Goal: Task Accomplishment & Management: Manage account settings

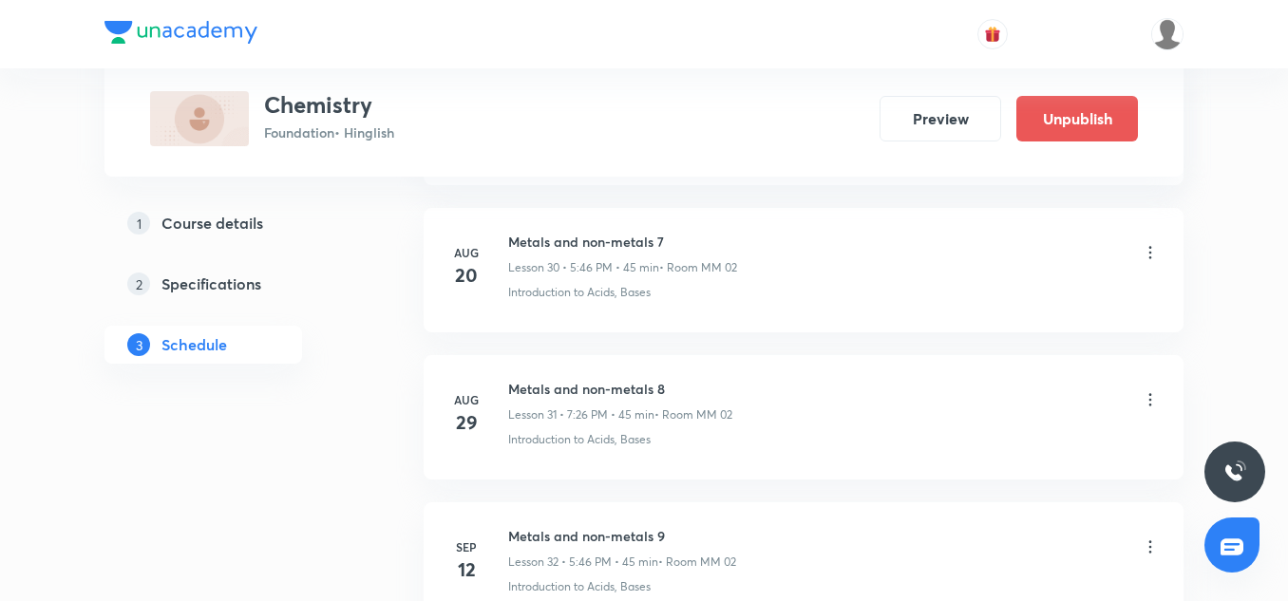
scroll to position [5929, 0]
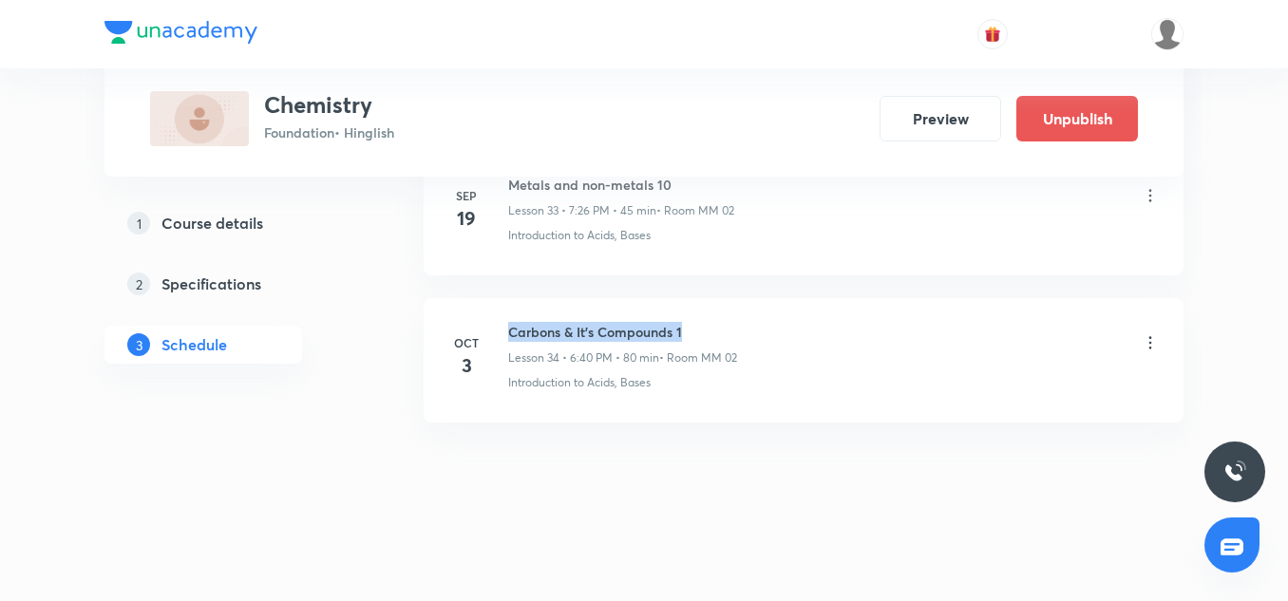
drag, startPoint x: 702, startPoint y: 337, endPoint x: 499, endPoint y: 301, distance: 206.5
click at [499, 301] on li "[DATE] Carbons & It's Compounds 1 Lesson 34 • 6:40 PM • 80 min • Room MM 02 Int…" at bounding box center [804, 360] width 760 height 124
copy h6 "Carbons & It's Compounds 1"
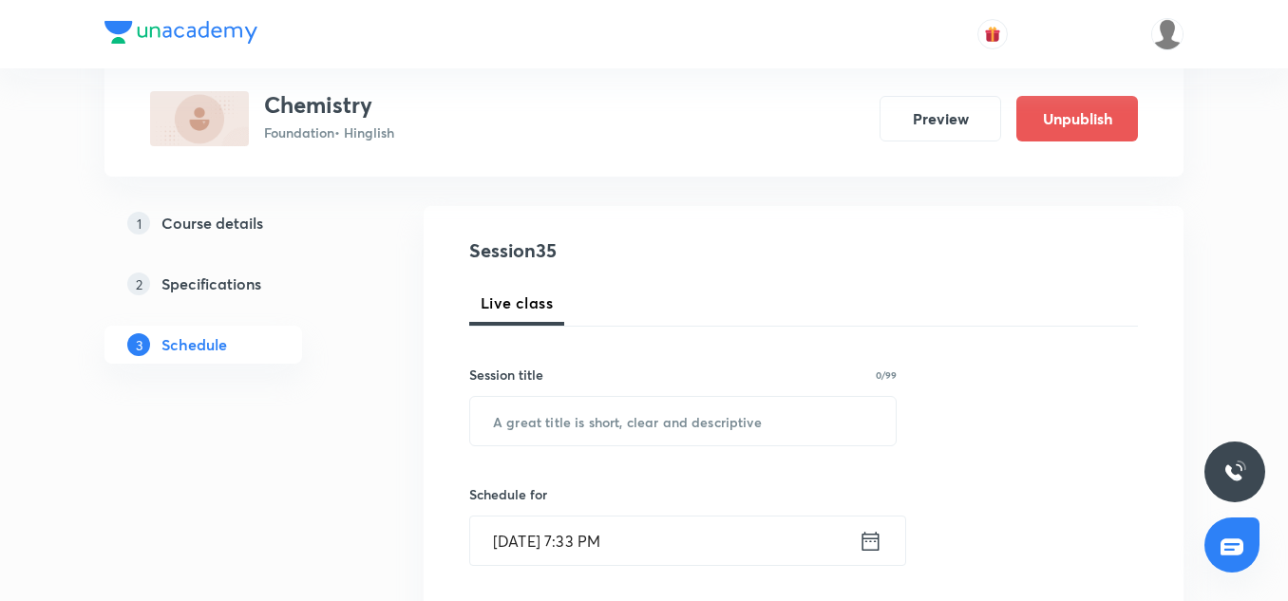
scroll to position [179, 0]
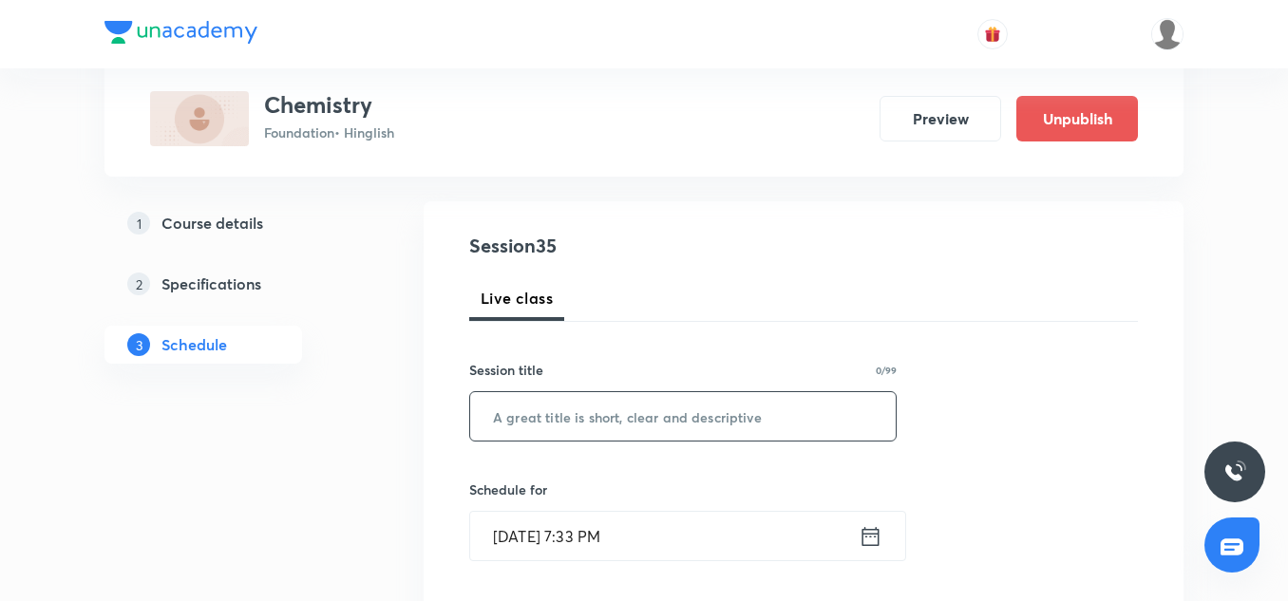
click at [604, 411] on input "text" at bounding box center [683, 416] width 426 height 48
paste input "Carbons & It's Compounds 1"
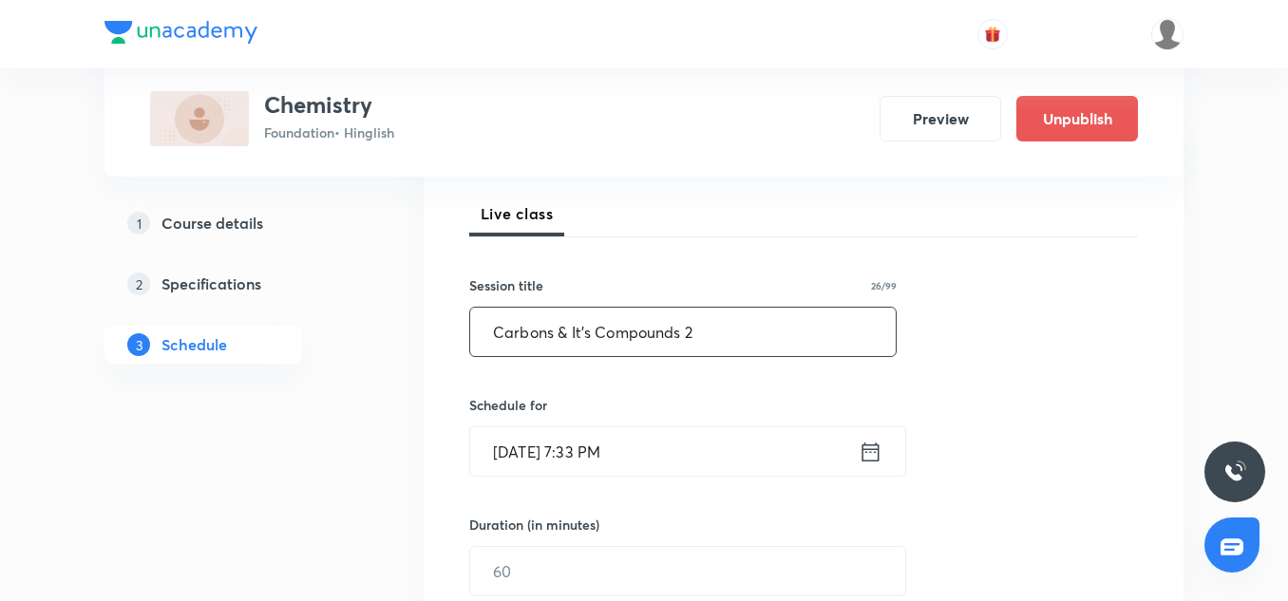
scroll to position [265, 0]
type input "Carbons & It's Compounds 2"
click at [633, 435] on input "[DATE] 7:33 PM" at bounding box center [664, 450] width 389 height 48
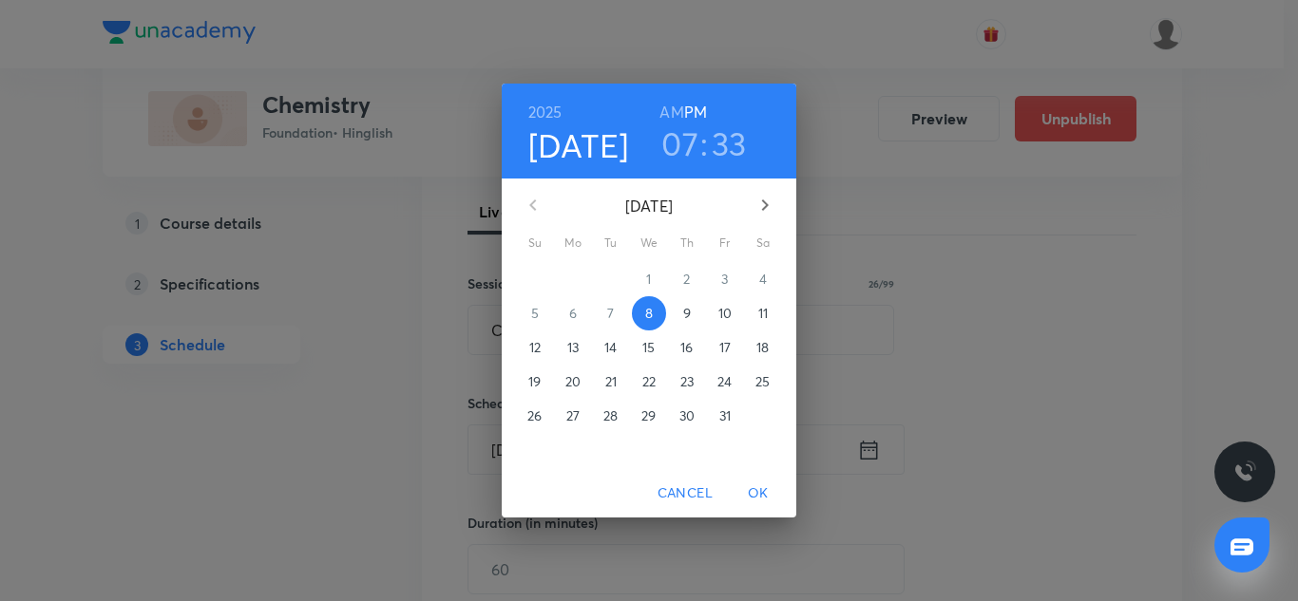
click at [727, 154] on h3 "33" at bounding box center [729, 144] width 35 height 40
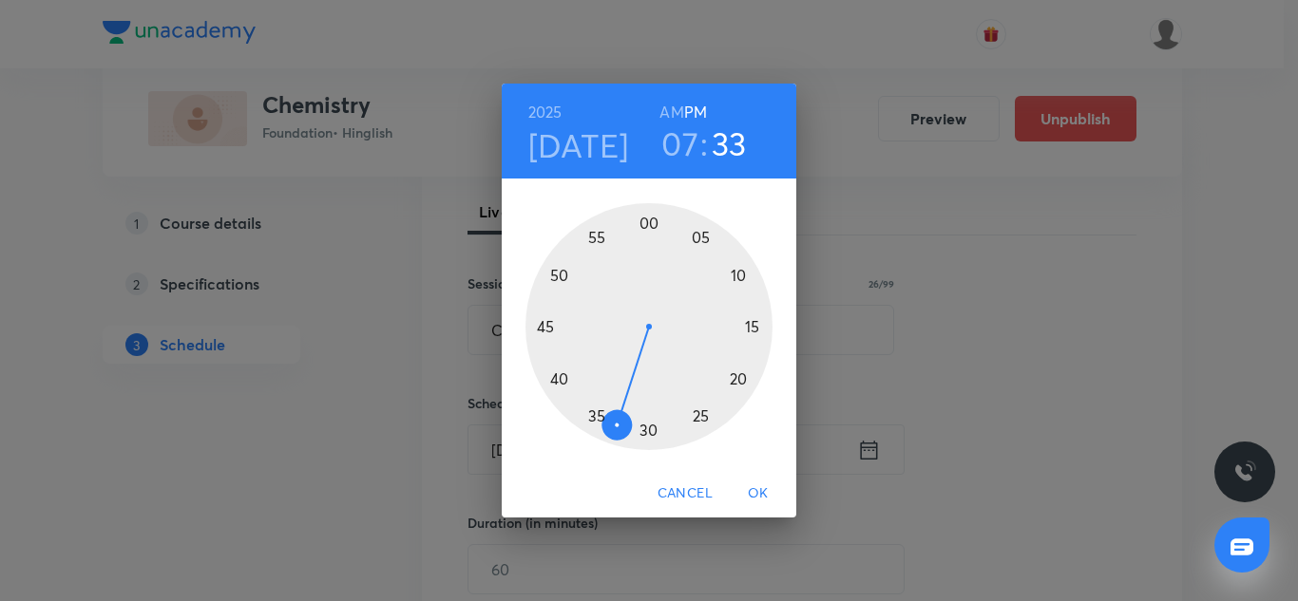
click at [594, 415] on div at bounding box center [648, 326] width 247 height 247
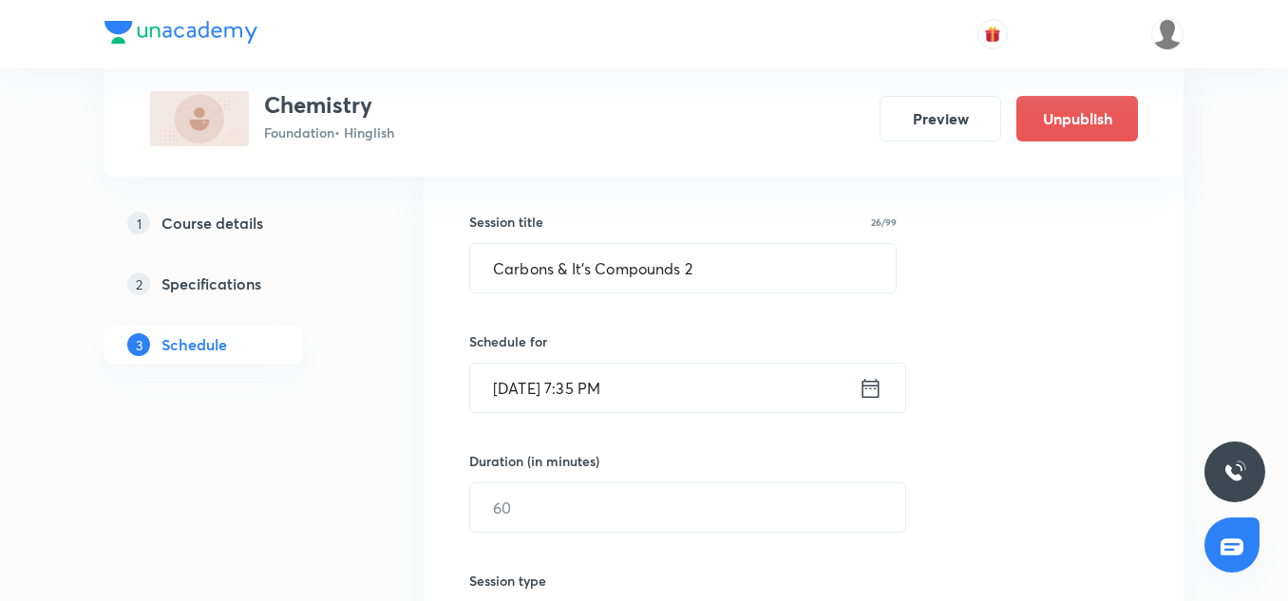
scroll to position [333, 0]
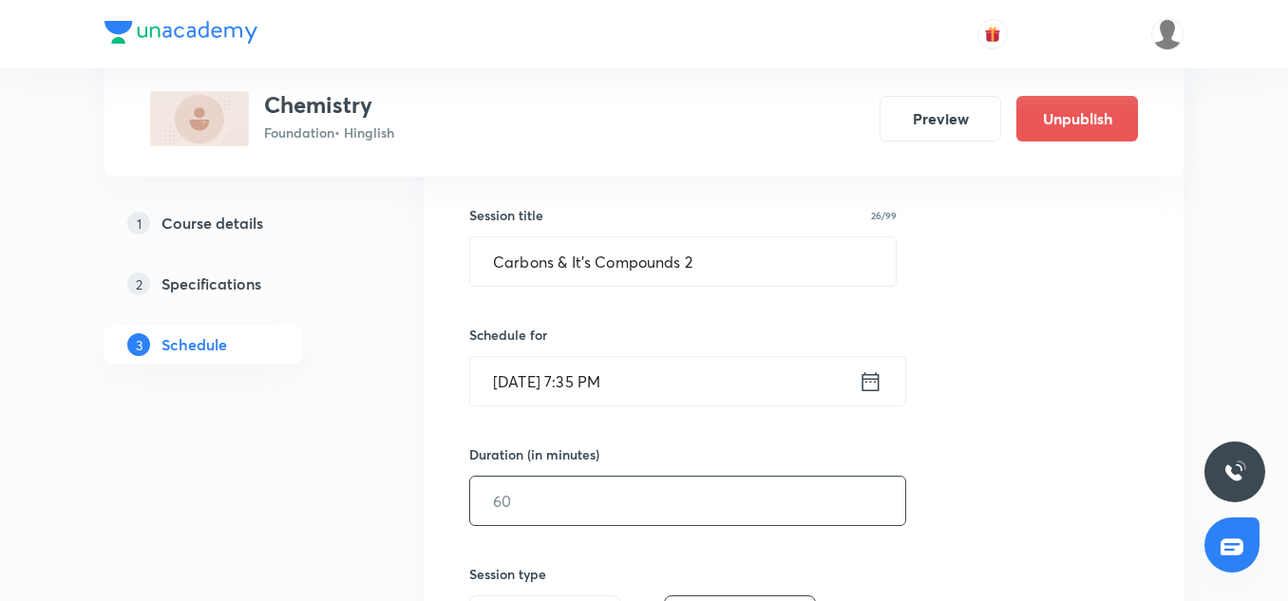
click at [668, 487] on input "text" at bounding box center [687, 501] width 435 height 48
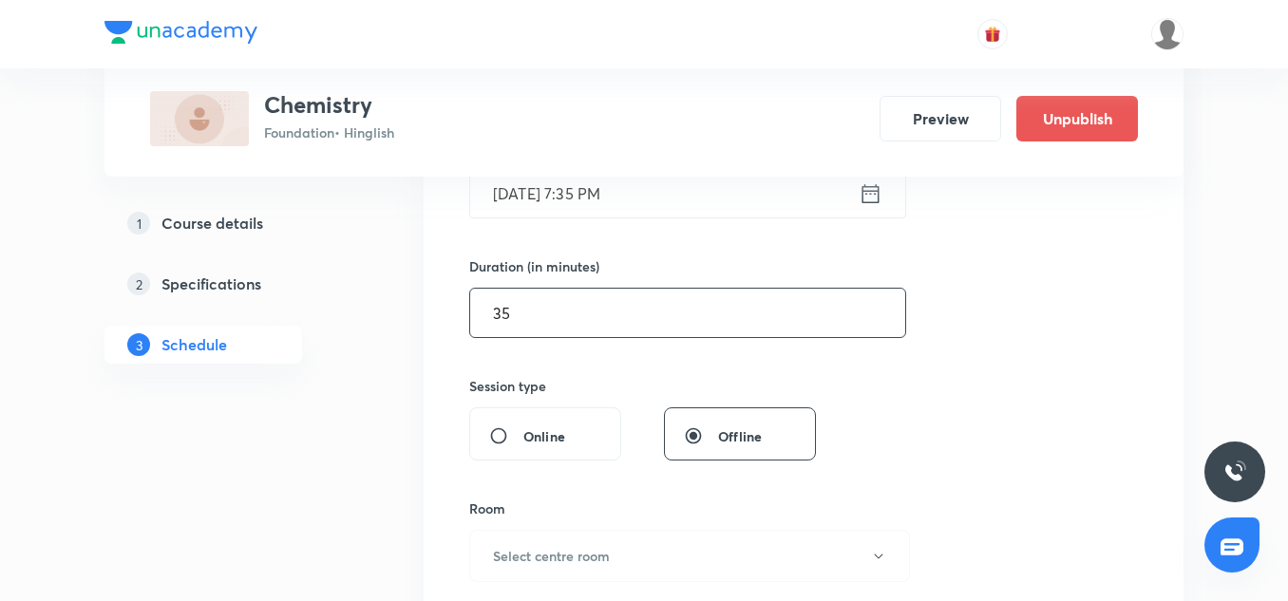
scroll to position [536, 0]
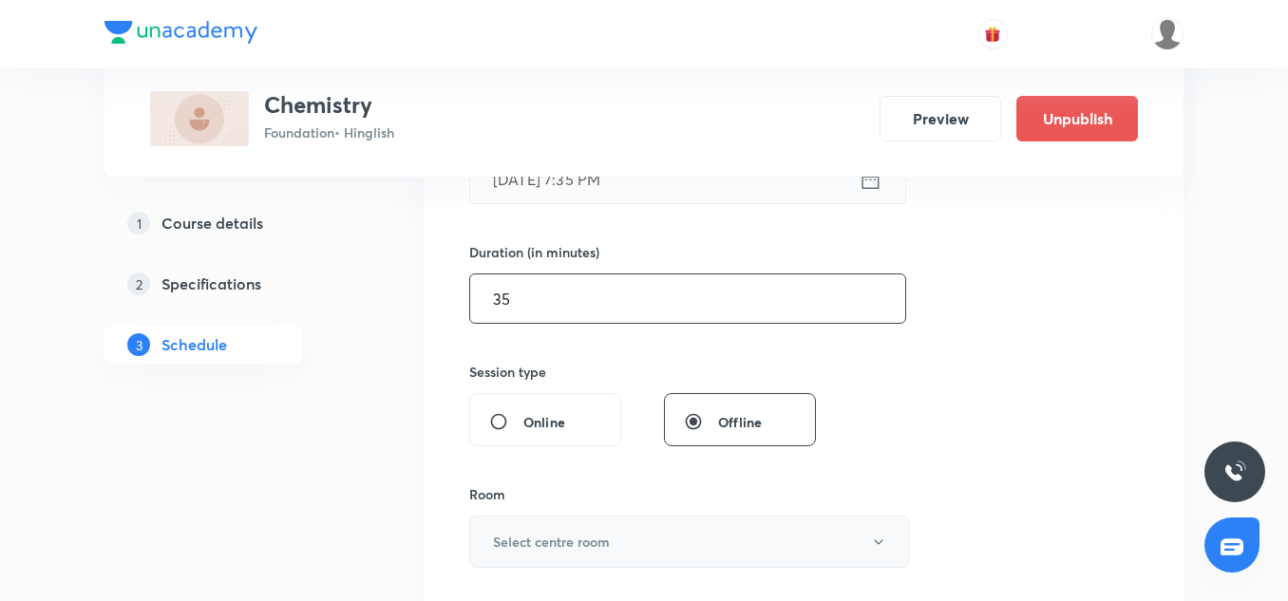
type input "35"
click at [573, 524] on button "Select centre room" at bounding box center [689, 542] width 441 height 52
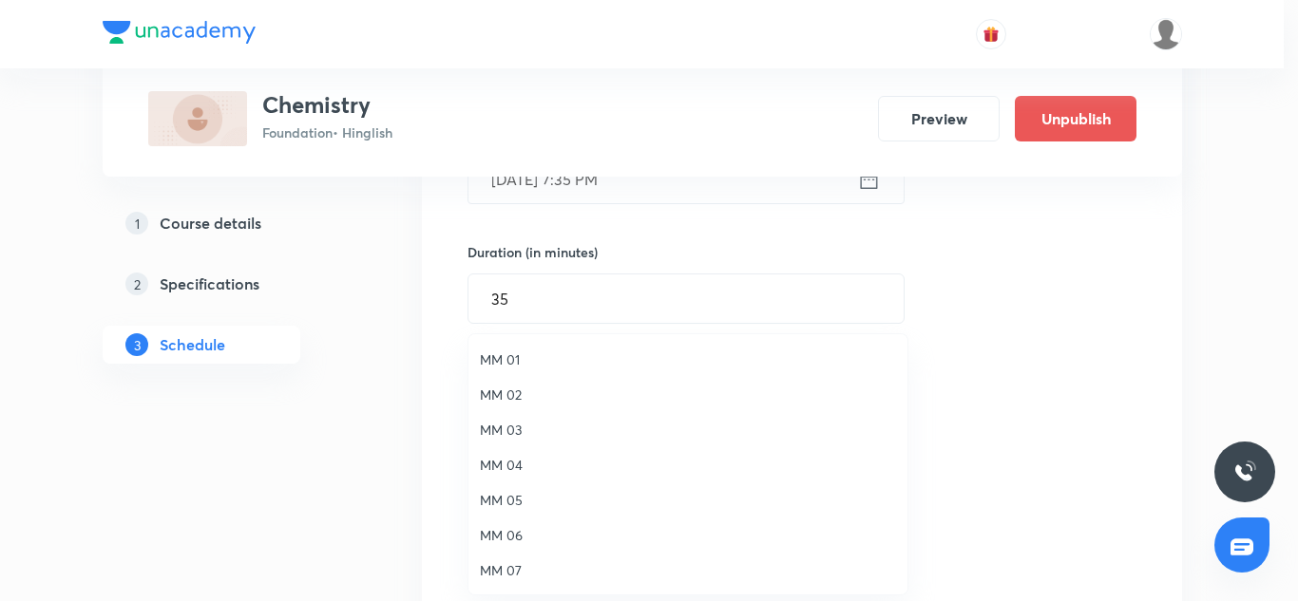
click at [559, 513] on li "MM 05" at bounding box center [687, 500] width 439 height 35
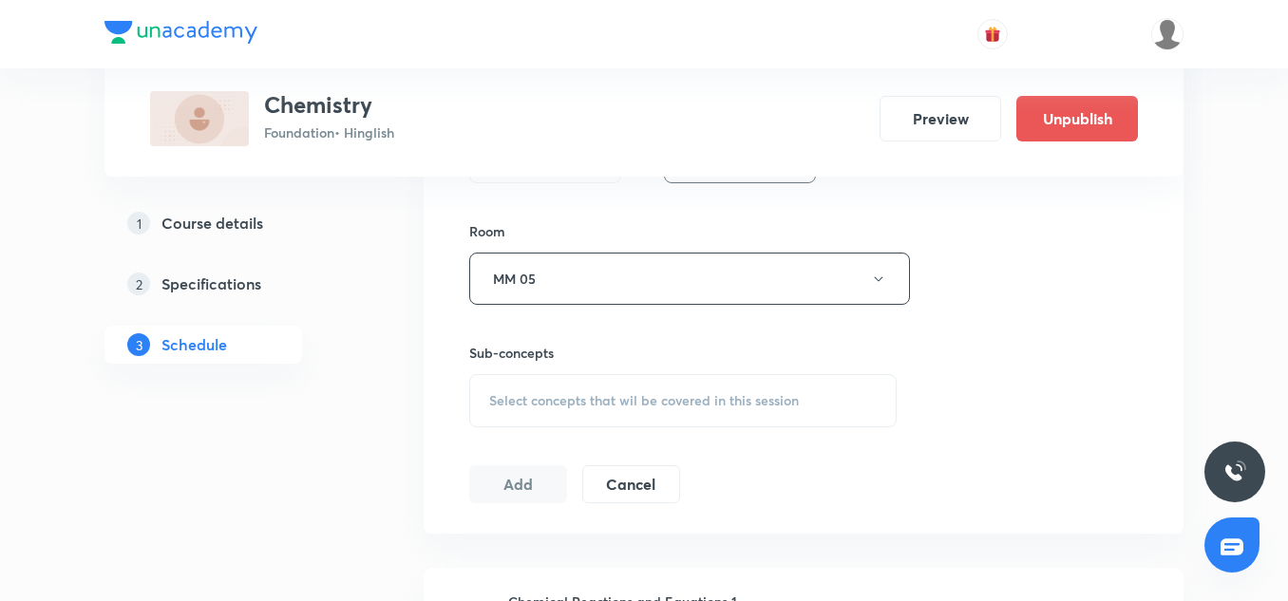
scroll to position [800, 0]
click at [585, 416] on div "Select concepts that wil be covered in this session" at bounding box center [683, 399] width 428 height 53
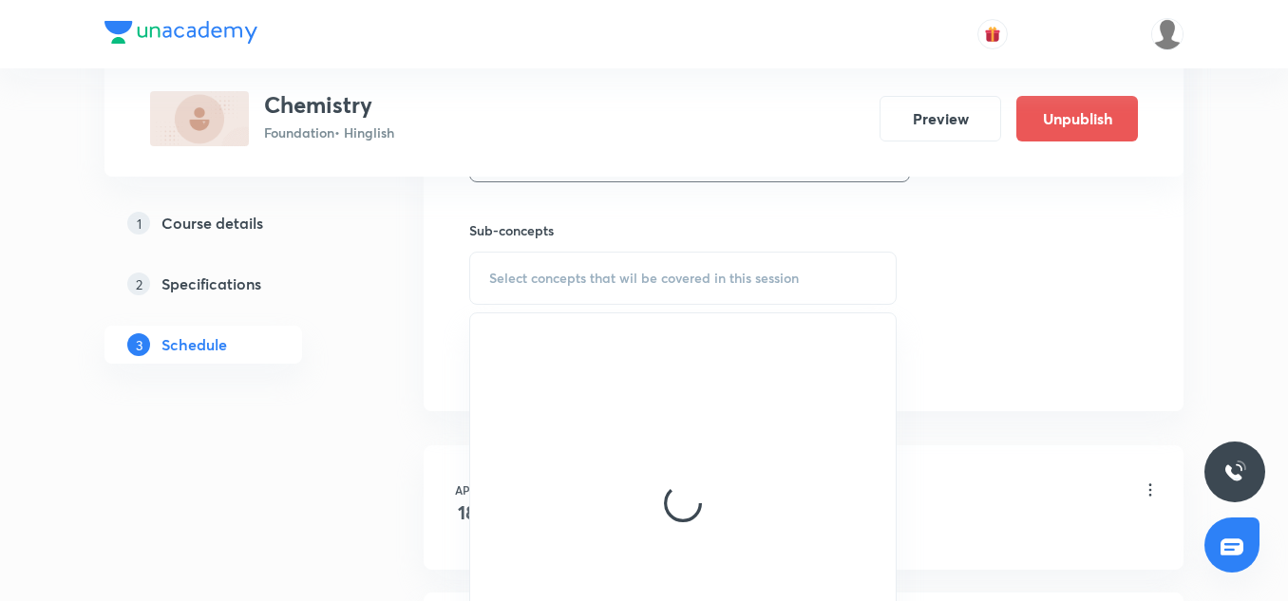
scroll to position [930, 0]
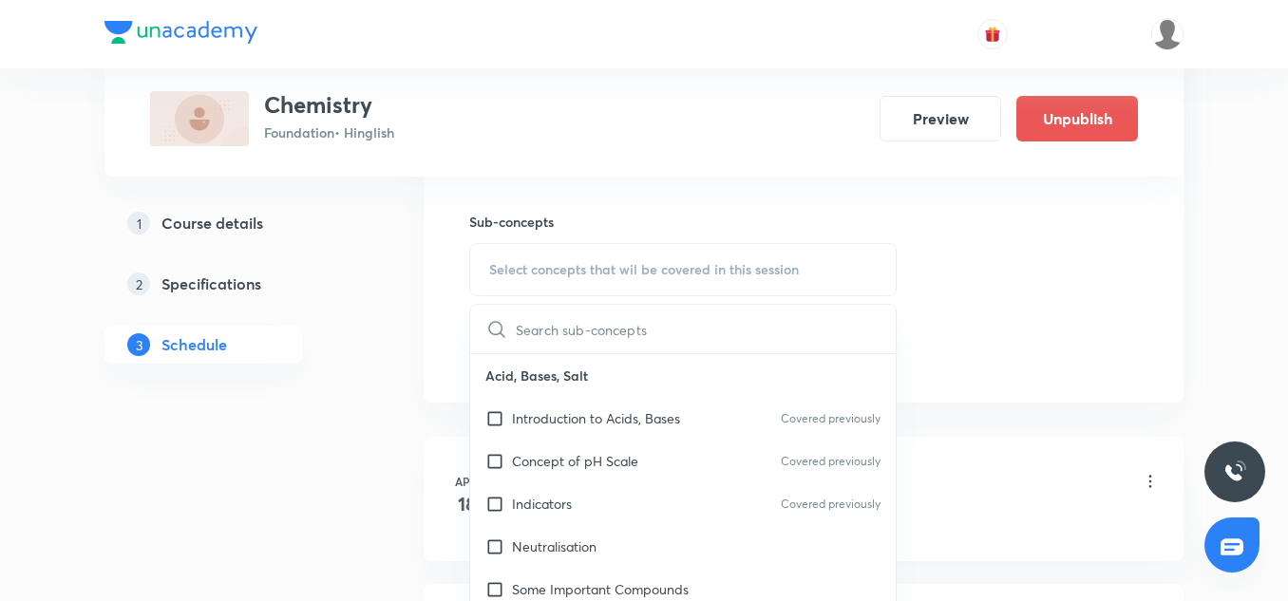
click at [549, 427] on p "Introduction to Acids, Bases" at bounding box center [596, 419] width 168 height 20
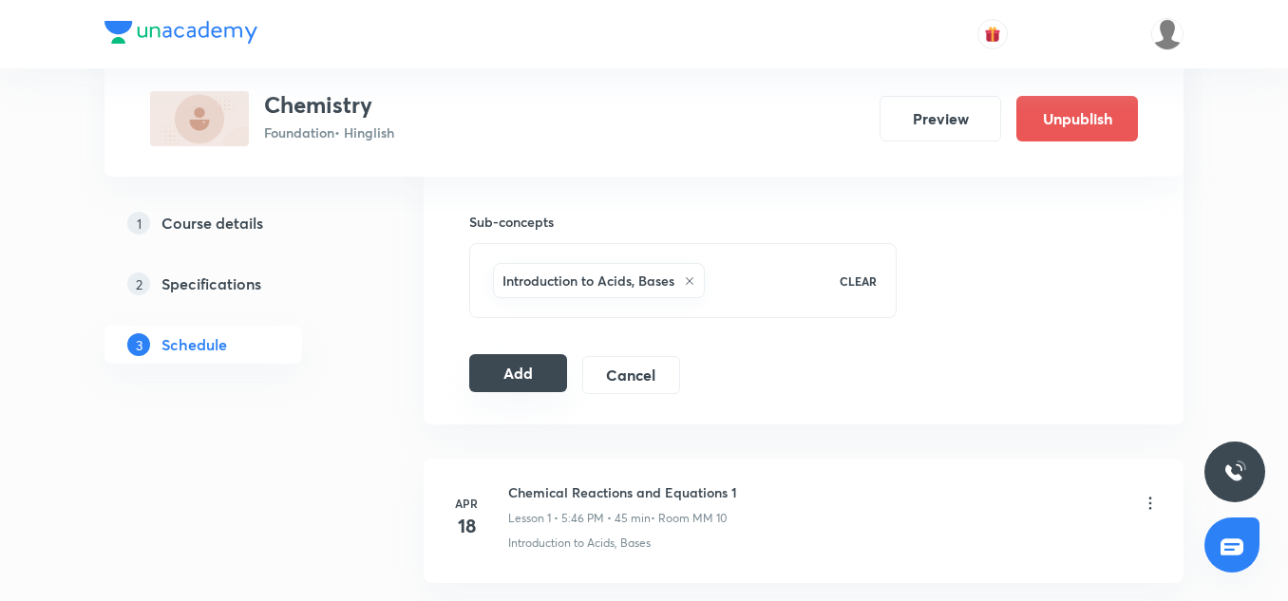
click at [488, 387] on button "Add" at bounding box center [518, 373] width 98 height 38
